Goal: Transaction & Acquisition: Purchase product/service

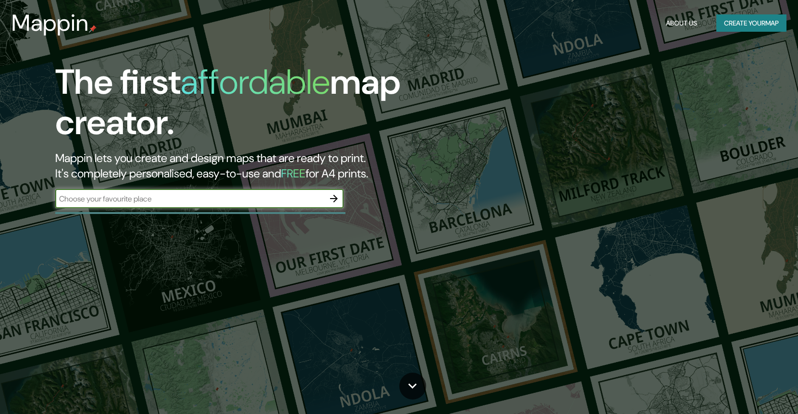
click at [159, 202] on input "text" at bounding box center [189, 198] width 269 height 11
click at [332, 195] on icon "button" at bounding box center [334, 199] width 12 height 12
type input "[US_STATE][STREET_ADDRESS][PERSON_NAME]"
click at [333, 197] on icon "button" at bounding box center [334, 199] width 12 height 12
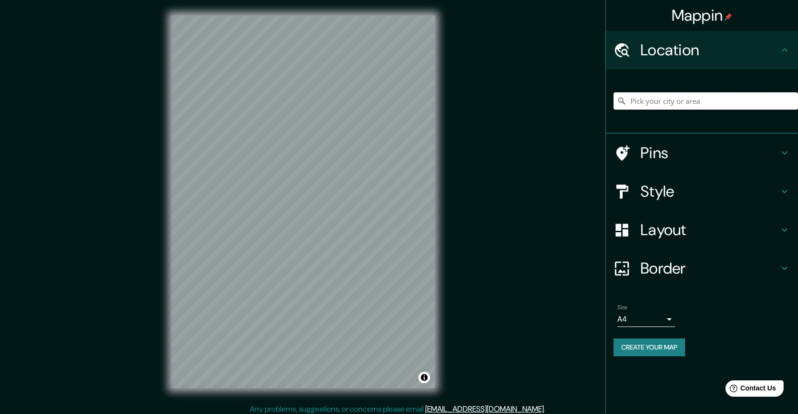
click at [679, 100] on input "Pick your city or area" at bounding box center [705, 100] width 184 height 17
paste input "[US_STATE][STREET_ADDRESS][PERSON_NAME]"
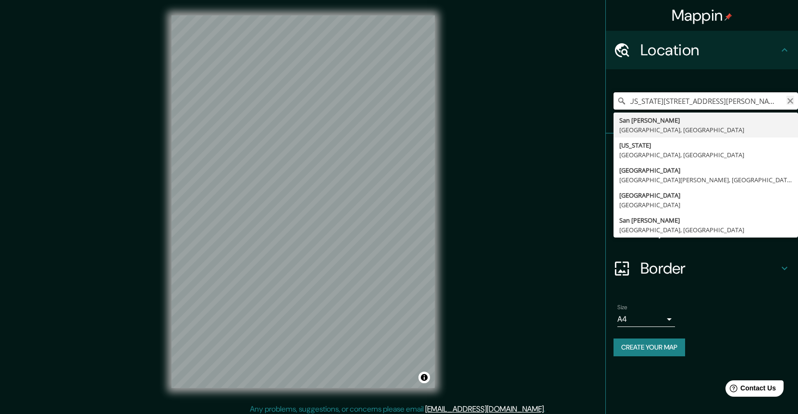
type input "[US_STATE][STREET_ADDRESS][PERSON_NAME]"
click at [788, 99] on icon "Clear" at bounding box center [790, 101] width 6 height 6
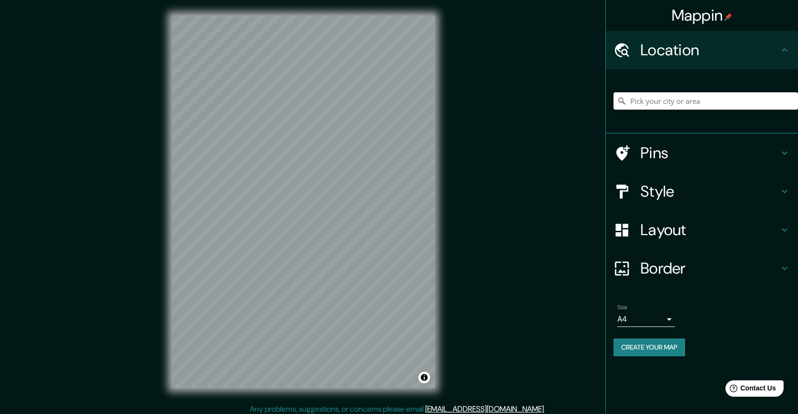
click at [651, 155] on h4 "Pins" at bounding box center [709, 152] width 138 height 19
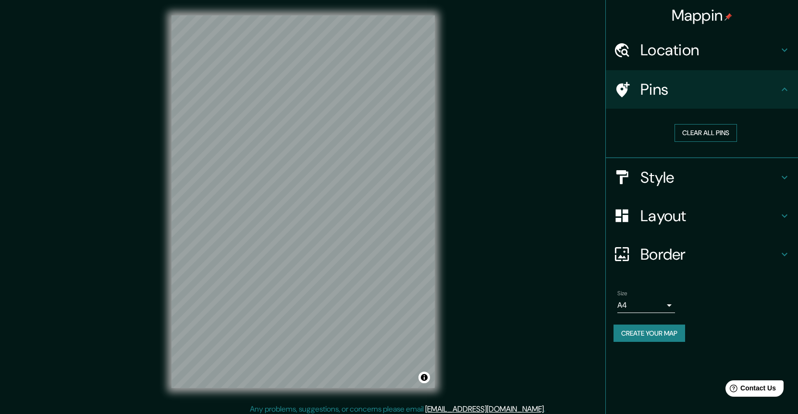
click at [715, 132] on button "Clear all pins" at bounding box center [705, 133] width 62 height 18
click at [763, 60] on div "Location" at bounding box center [702, 50] width 192 height 38
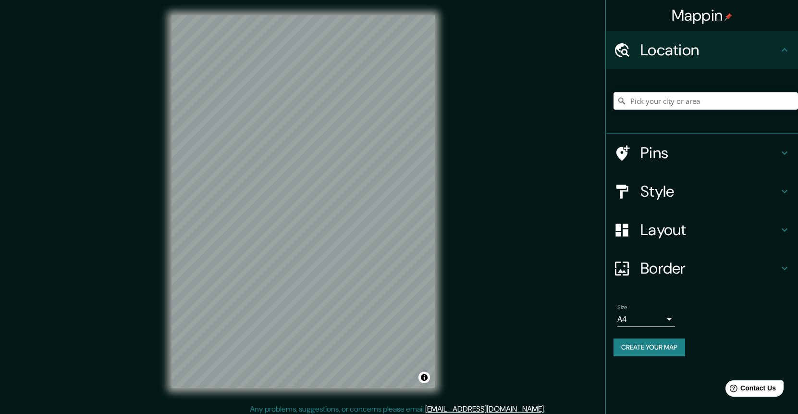
click at [721, 102] on input "Pick your city or area" at bounding box center [705, 100] width 184 height 17
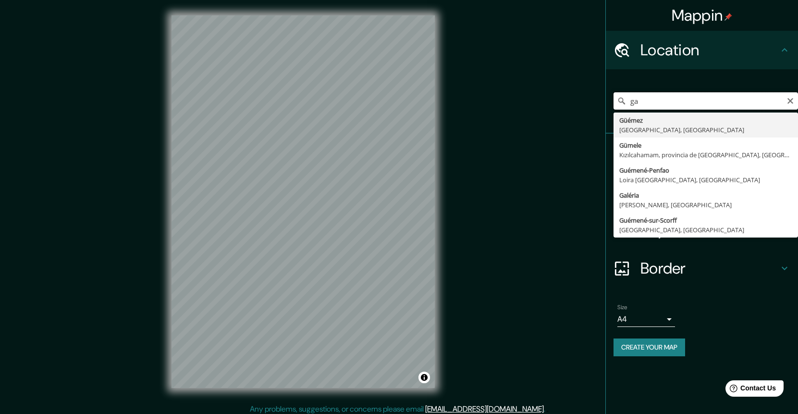
type input "g"
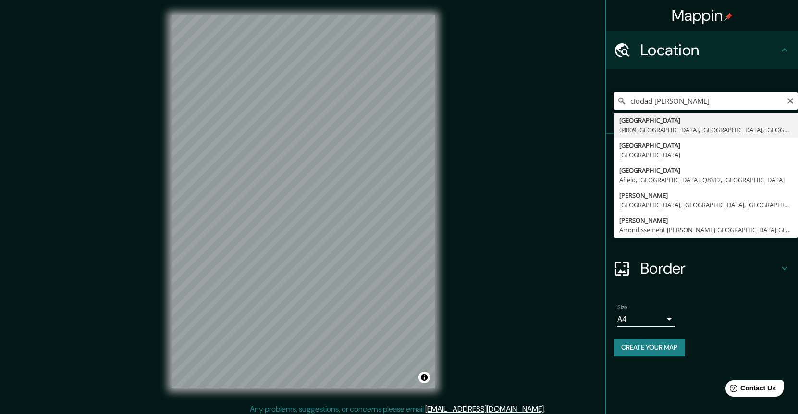
click at [717, 98] on input "ciudad [PERSON_NAME]" at bounding box center [705, 100] width 184 height 17
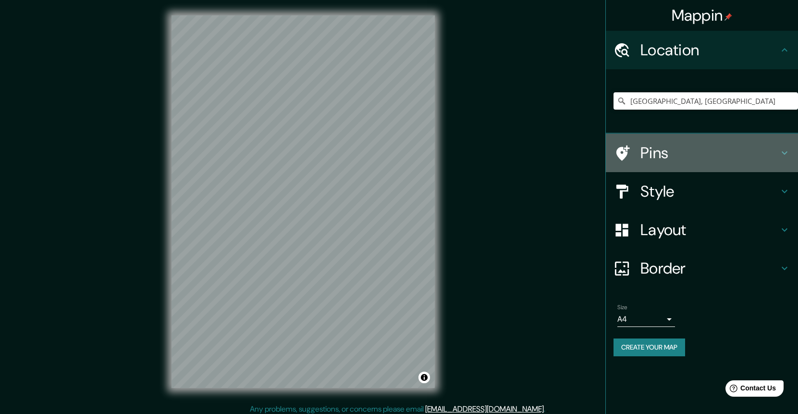
click at [747, 149] on h4 "Pins" at bounding box center [709, 152] width 138 height 19
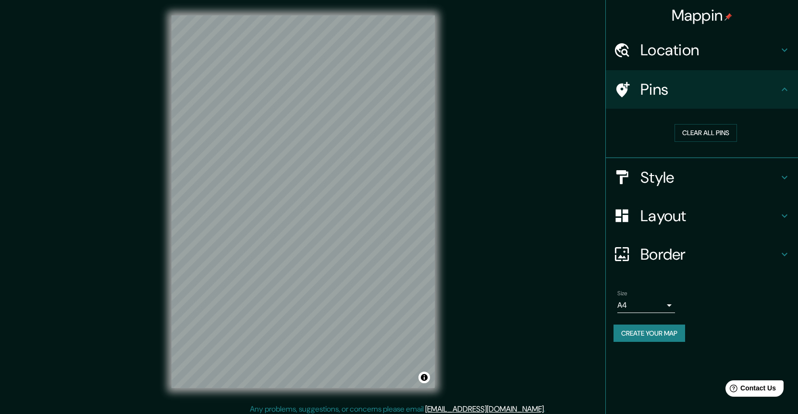
click at [669, 172] on h4 "Style" at bounding box center [709, 177] width 138 height 19
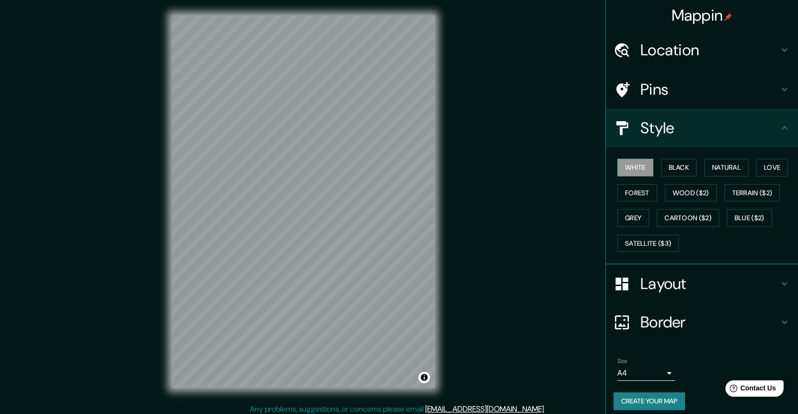
click at [655, 281] on h4 "Layout" at bounding box center [709, 283] width 138 height 19
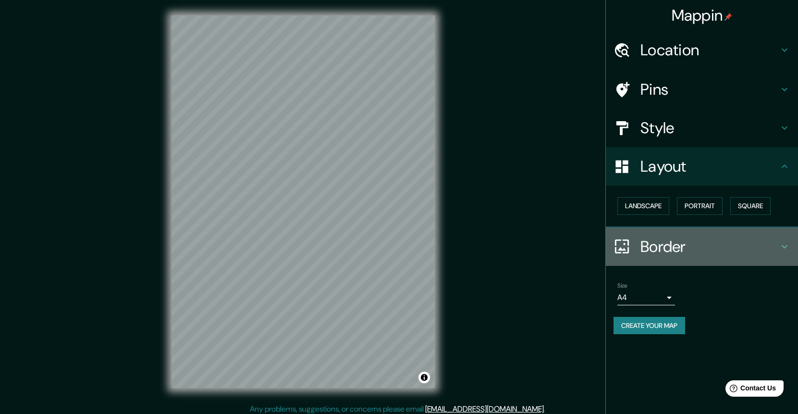
click at [656, 252] on h4 "Border" at bounding box center [709, 246] width 138 height 19
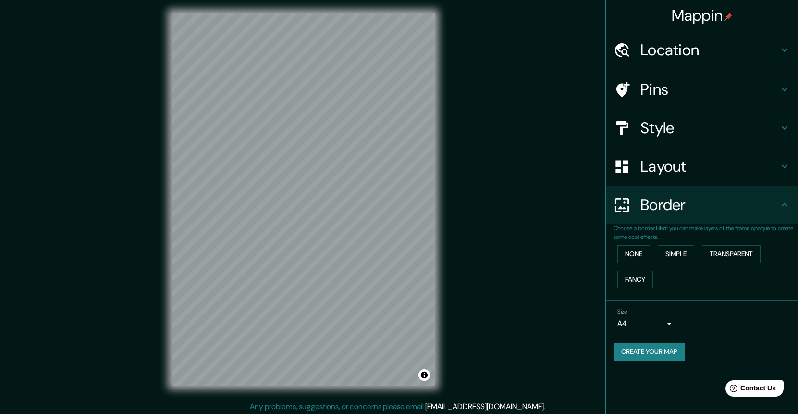
scroll to position [5, 0]
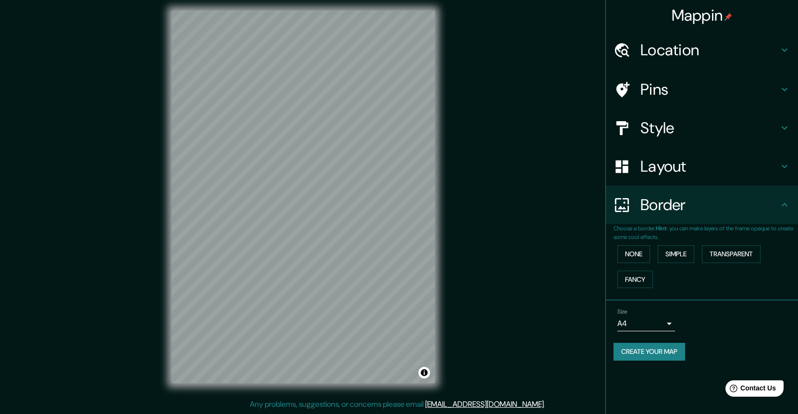
click at [695, 53] on h4 "Location" at bounding box center [709, 49] width 138 height 19
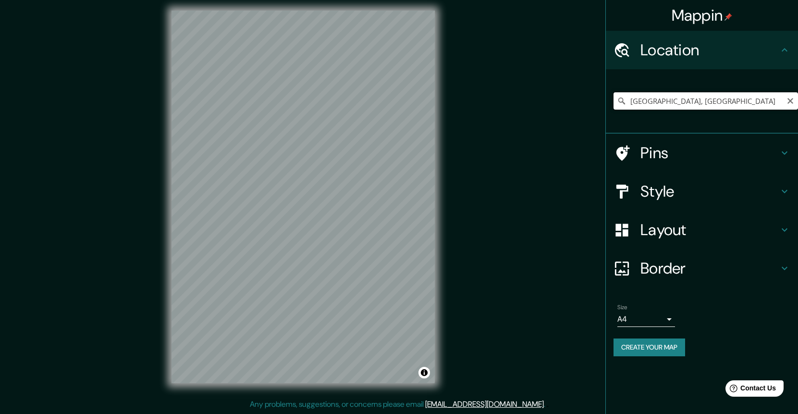
click at [711, 104] on input "[GEOGRAPHIC_DATA], [GEOGRAPHIC_DATA]" at bounding box center [705, 100] width 184 height 17
click at [715, 101] on input "[GEOGRAPHIC_DATA], [GEOGRAPHIC_DATA]" at bounding box center [705, 100] width 184 height 17
paste input "9JVF+HX [GEOGRAPHIC_DATA], Cdad. Autónoma de [GEOGRAPHIC_DATA]"
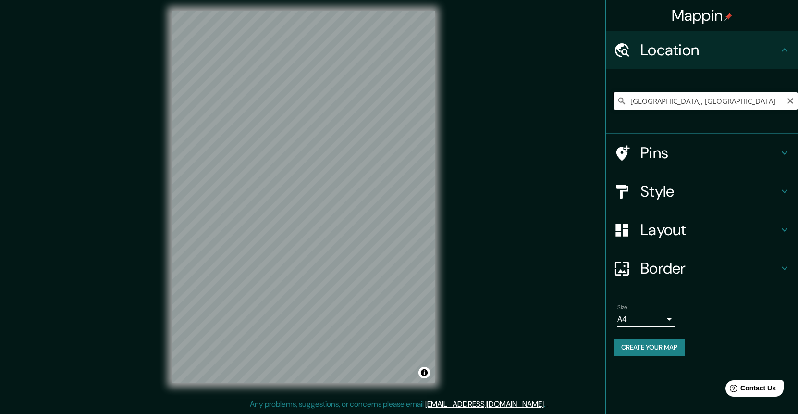
type input "9JVF+HX [GEOGRAPHIC_DATA], Cdad. Autónoma de [GEOGRAPHIC_DATA]"
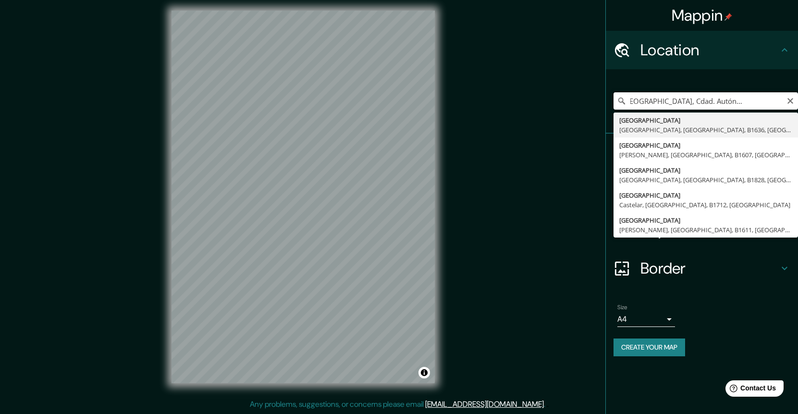
click at [719, 99] on input "9JVF+HX [GEOGRAPHIC_DATA], Cdad. Autónoma de [GEOGRAPHIC_DATA]" at bounding box center [705, 100] width 184 height 17
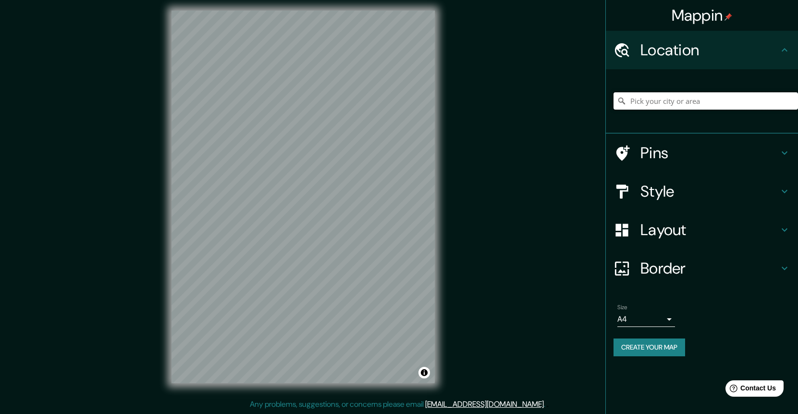
paste input "9JVF+HX [GEOGRAPHIC_DATA], Cdad. Autónoma de [GEOGRAPHIC_DATA]"
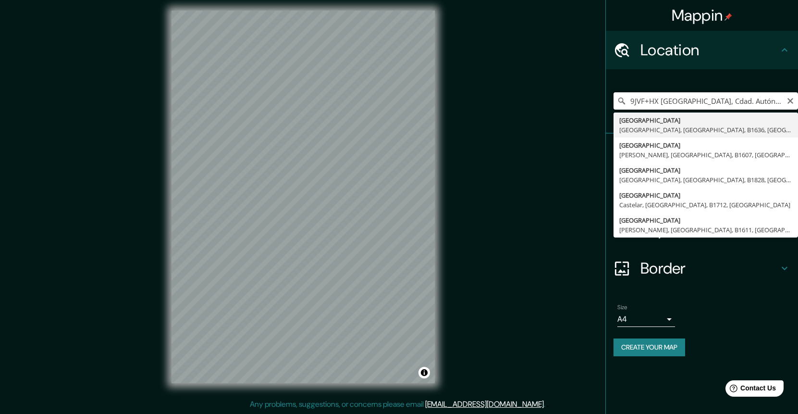
scroll to position [0, 39]
drag, startPoint x: 660, startPoint y: 99, endPoint x: 821, endPoint y: 100, distance: 160.4
click at [797, 100] on html "Mappin Location 9JVF+HX [GEOGRAPHIC_DATA], Cdad. Autónoma de [GEOGRAPHIC_DATA] …" at bounding box center [399, 202] width 798 height 414
type input "9JVF+HX"
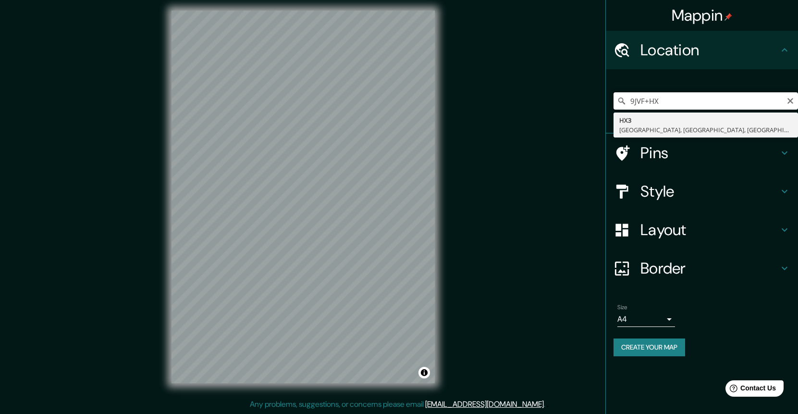
drag, startPoint x: 710, startPoint y: 99, endPoint x: 487, endPoint y: 81, distance: 224.1
click at [487, 81] on div "Mappin Location 9JVF+HX HX3 [GEOGRAPHIC_DATA], [GEOGRAPHIC_DATA], [GEOGRAPHIC_D…" at bounding box center [399, 204] width 798 height 418
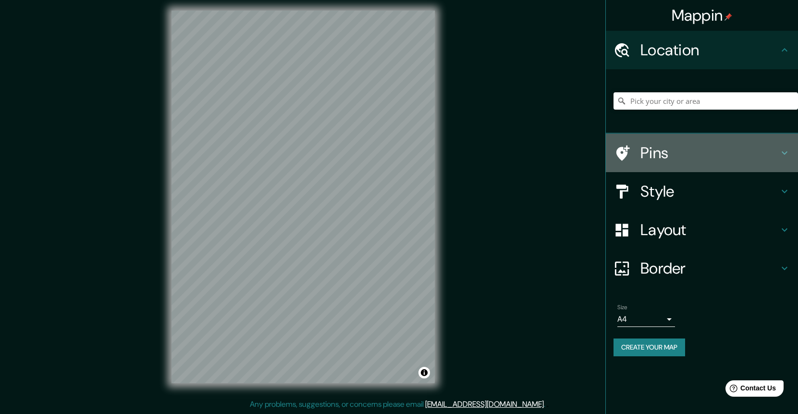
click at [679, 153] on h4 "Pins" at bounding box center [709, 152] width 138 height 19
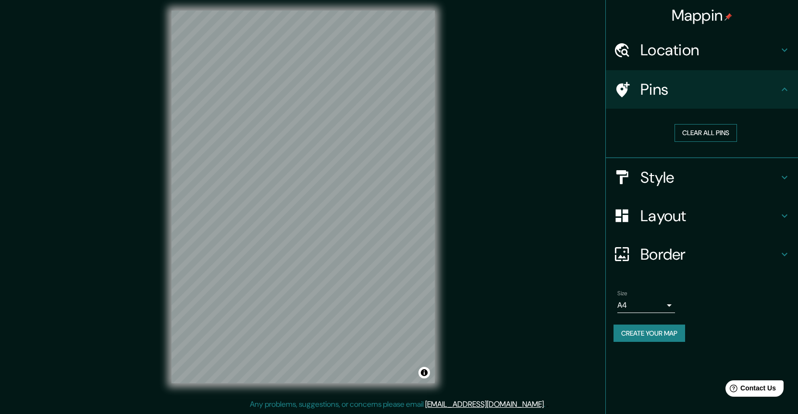
click at [693, 136] on button "Clear all pins" at bounding box center [705, 133] width 62 height 18
click at [689, 179] on h4 "Style" at bounding box center [709, 177] width 138 height 19
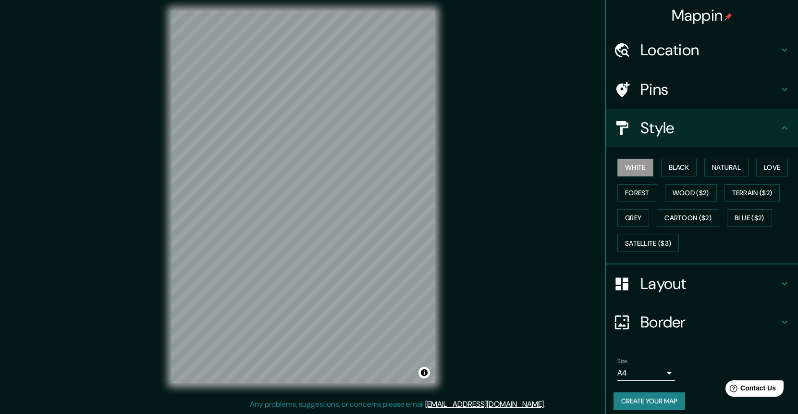
click at [708, 99] on div "Pins" at bounding box center [702, 89] width 192 height 38
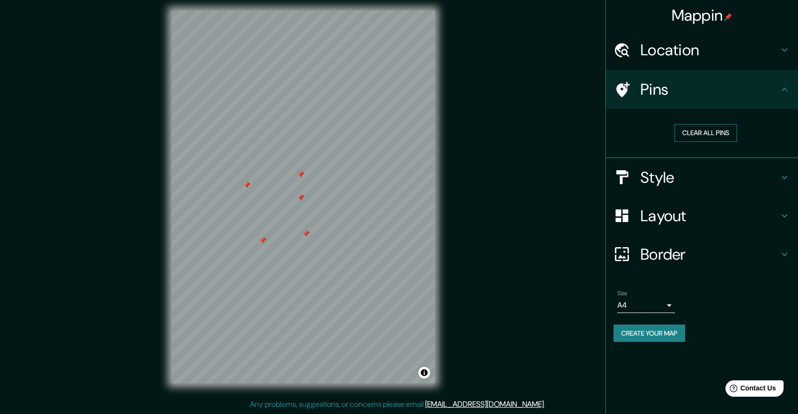
click at [715, 134] on button "Clear all pins" at bounding box center [705, 133] width 62 height 18
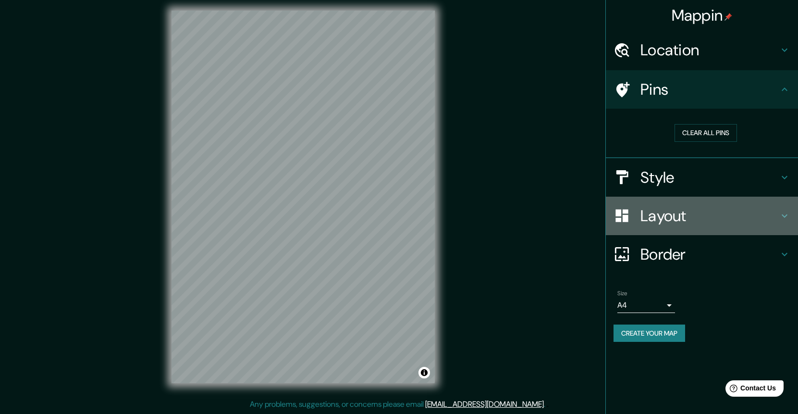
click at [672, 221] on h4 "Layout" at bounding box center [709, 215] width 138 height 19
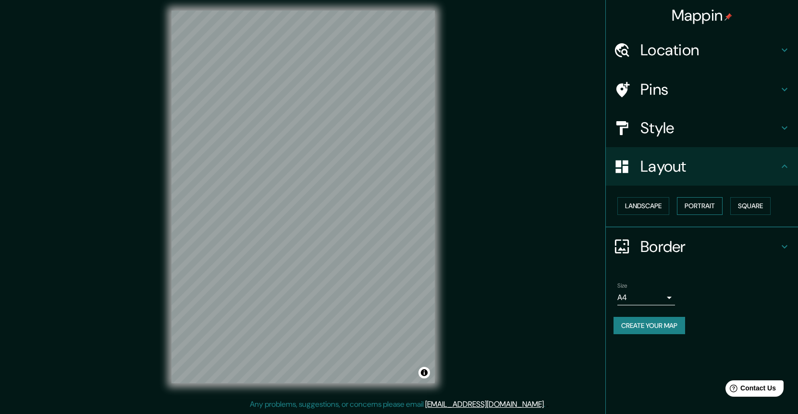
click at [705, 209] on button "Portrait" at bounding box center [700, 206] width 46 height 18
click at [646, 209] on button "Landscape" at bounding box center [643, 206] width 52 height 18
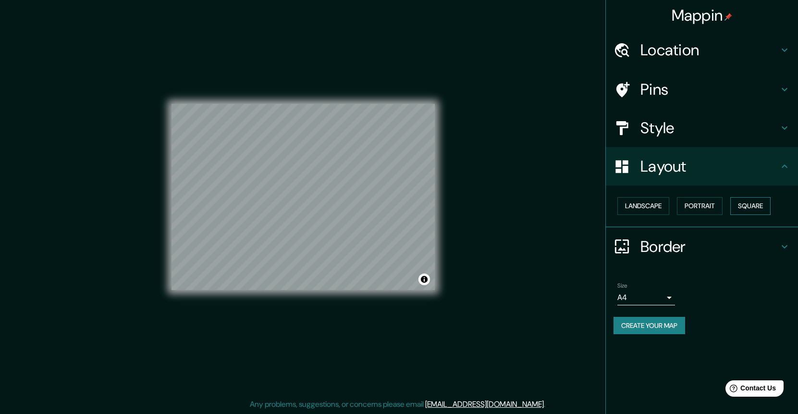
click at [749, 208] on button "Square" at bounding box center [750, 206] width 40 height 18
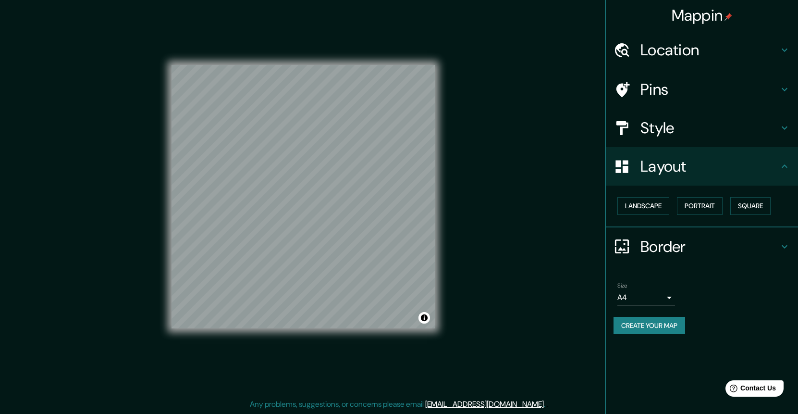
click at [690, 164] on h4 "Layout" at bounding box center [709, 166] width 138 height 19
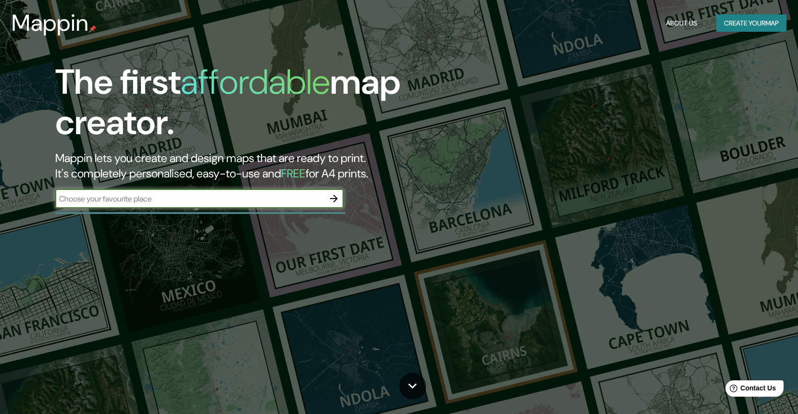
click at [750, 25] on button "Create your map" at bounding box center [751, 23] width 70 height 18
